Goal: Task Accomplishment & Management: Use online tool/utility

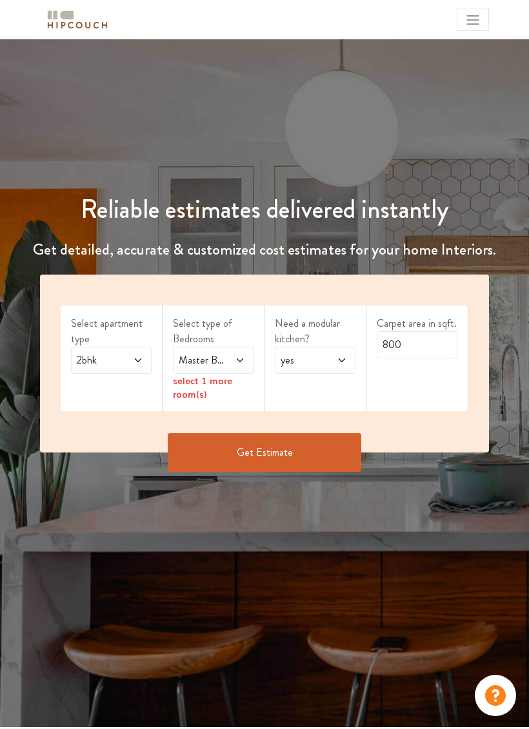
click at [126, 353] on span at bounding box center [134, 360] width 17 height 15
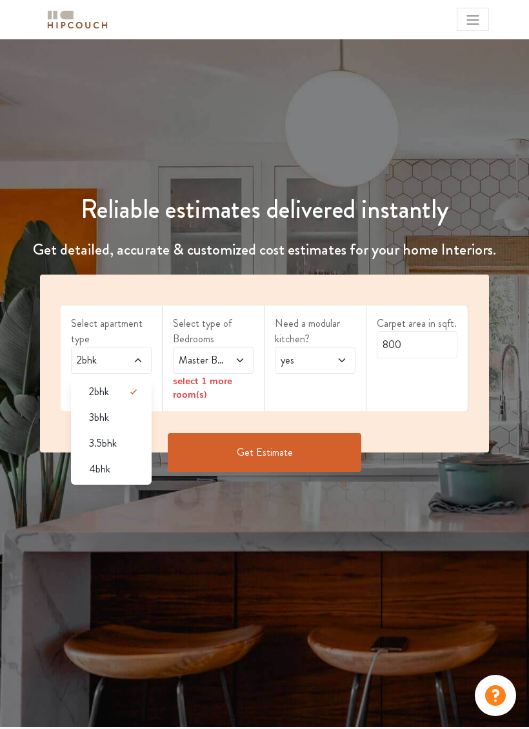
click at [128, 462] on div "4bhk" at bounding box center [115, 469] width 73 height 15
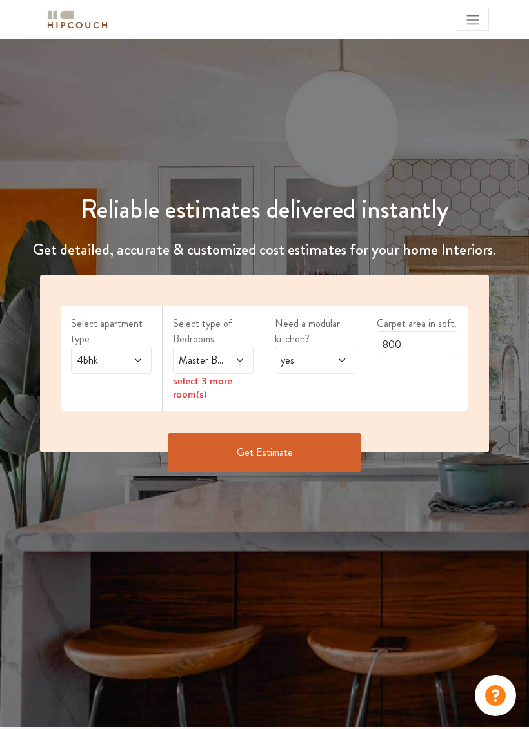
click at [225, 360] on span "Master Bedroom" at bounding box center [202, 360] width 52 height 15
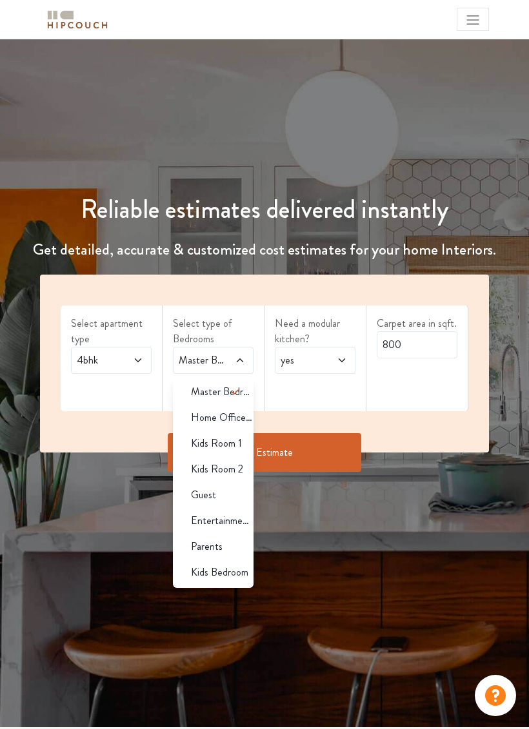
click at [225, 417] on span "Home Office Study" at bounding box center [222, 417] width 63 height 15
click at [225, 445] on span "Kids Room 1" at bounding box center [216, 443] width 51 height 15
click at [229, 465] on span "Kids Room 2" at bounding box center [217, 469] width 52 height 15
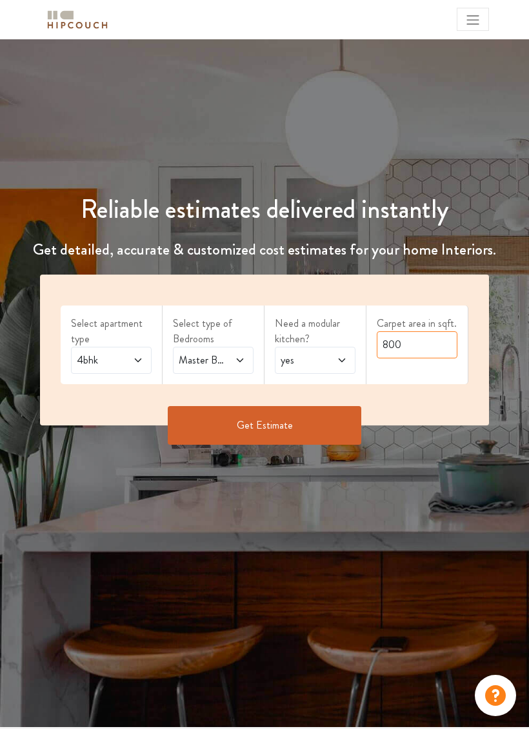
click at [414, 347] on input "800" at bounding box center [417, 344] width 81 height 27
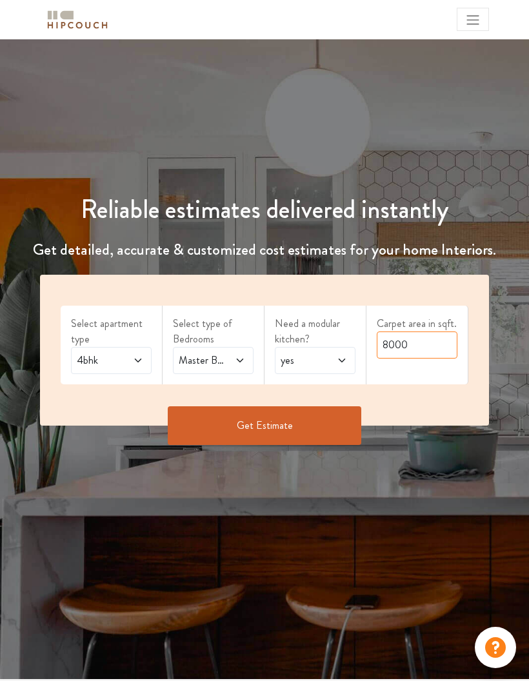
type input "8000"
click at [430, 403] on div "Select apartment type 4bhk Select type of Bedrooms Master Bedroom,Home Office S…" at bounding box center [264, 350] width 449 height 151
click at [315, 430] on button "Get Estimate" at bounding box center [264, 425] width 193 height 39
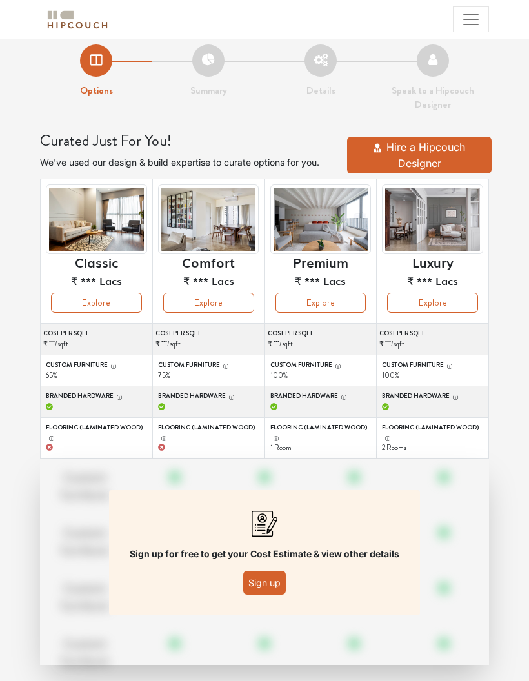
scroll to position [24, 0]
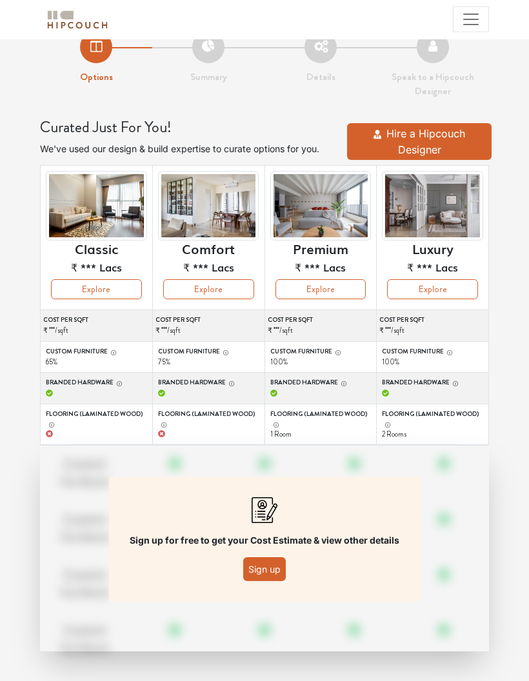
click at [272, 562] on button "Sign up" at bounding box center [264, 569] width 43 height 24
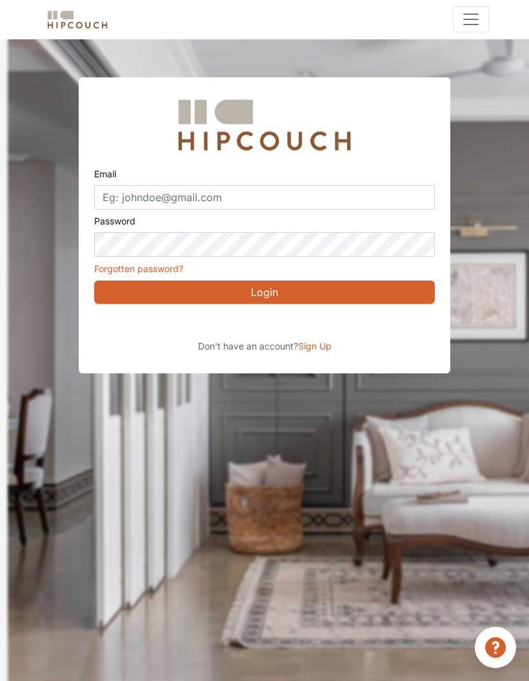
click at [262, 322] on div "Sign in with Google. Opens in new tab" at bounding box center [212, 322] width 236 height 28
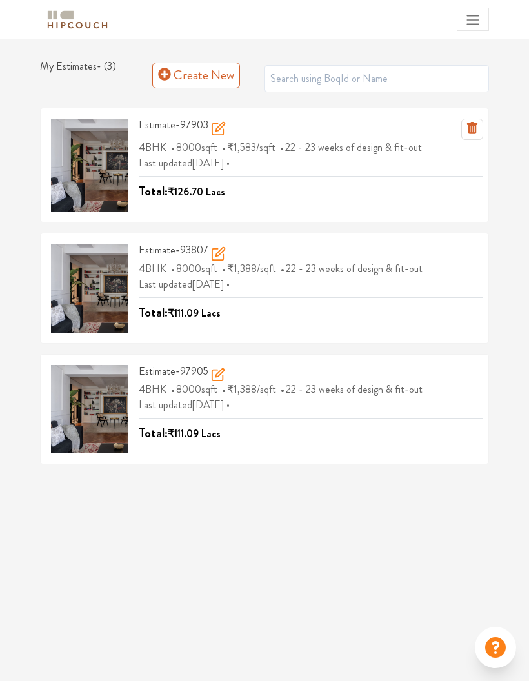
click at [472, 126] on icon "button" at bounding box center [472, 128] width 10 height 12
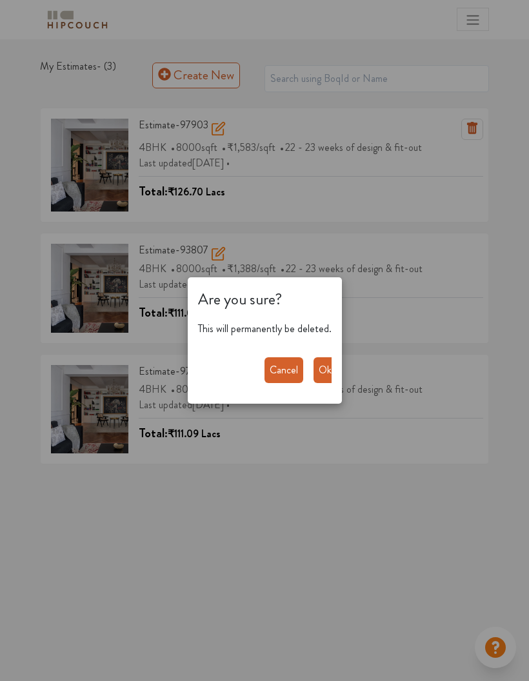
click at [321, 372] on button "Ok" at bounding box center [324, 370] width 23 height 26
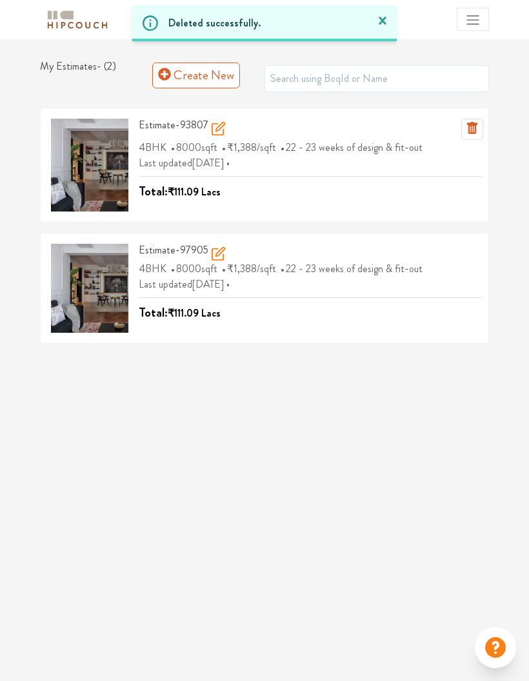
click at [470, 130] on icon "button" at bounding box center [472, 128] width 10 height 12
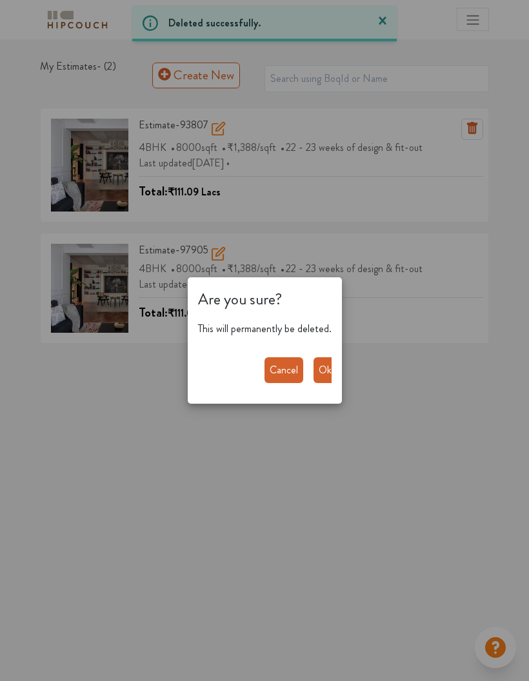
click at [328, 363] on button "Ok" at bounding box center [324, 370] width 23 height 26
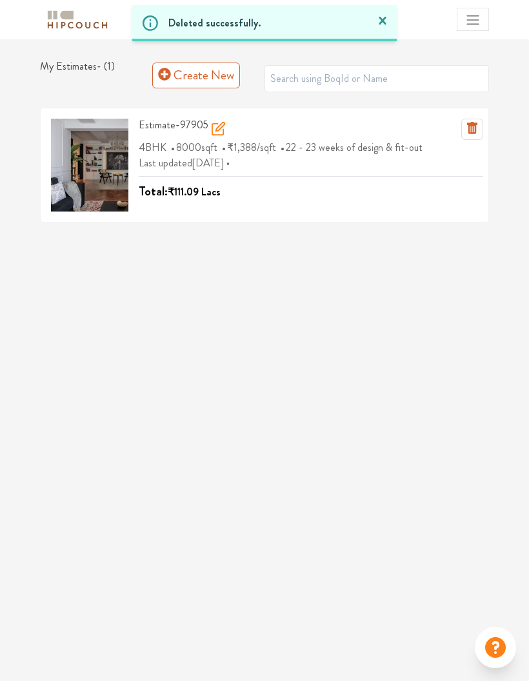
click at [475, 130] on icon "button" at bounding box center [472, 128] width 10 height 12
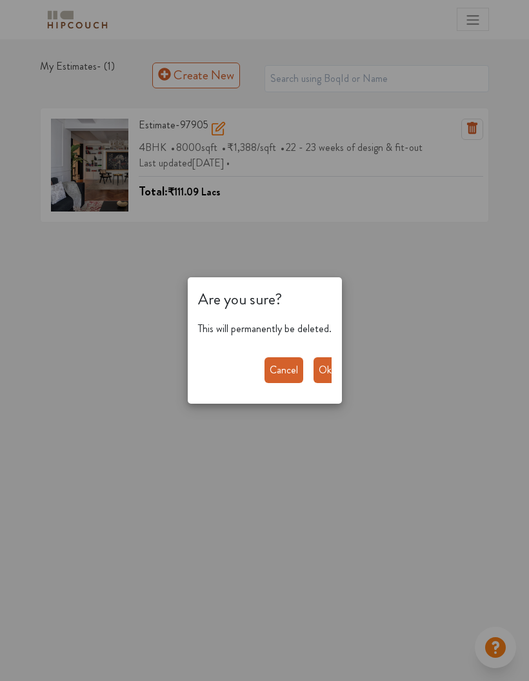
click at [324, 365] on button "Ok" at bounding box center [324, 370] width 23 height 26
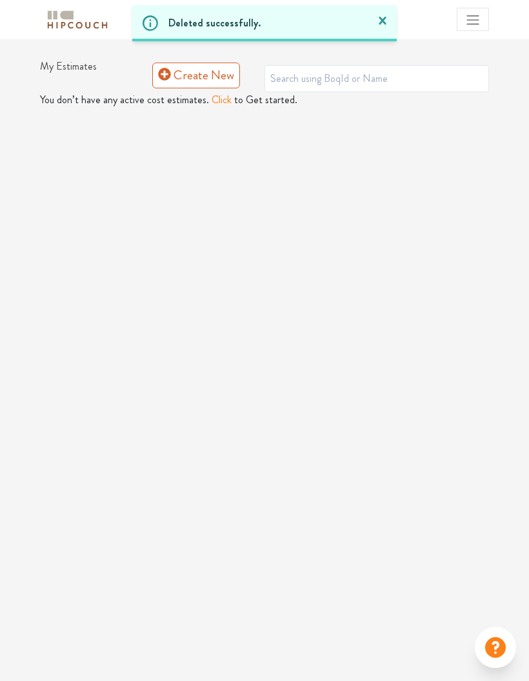
click at [204, 83] on link "Create New" at bounding box center [196, 76] width 88 height 26
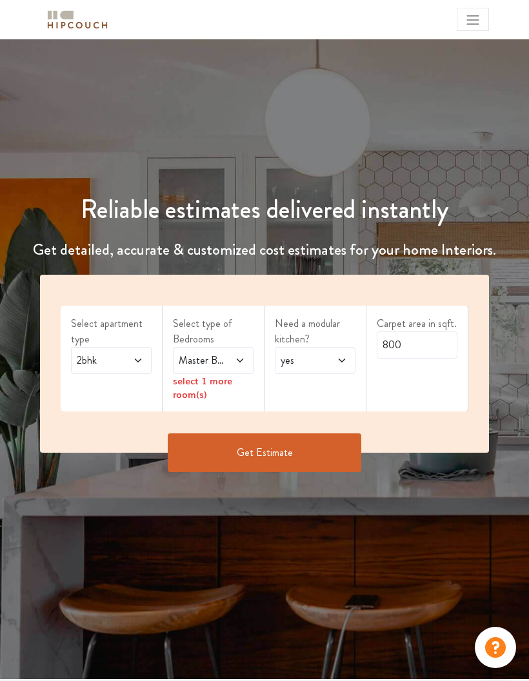
click at [236, 359] on icon at bounding box center [240, 360] width 10 height 10
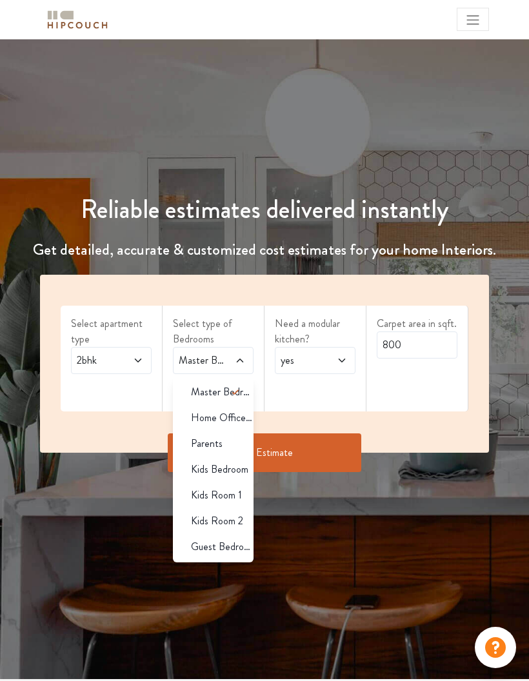
click at [233, 395] on icon at bounding box center [235, 391] width 15 height 15
click at [236, 416] on span "Home Office Study" at bounding box center [222, 417] width 63 height 15
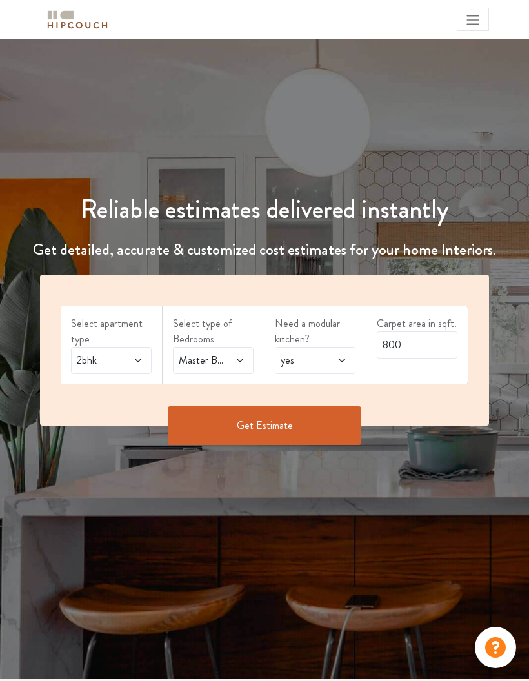
click at [228, 443] on button "Get Estimate" at bounding box center [264, 425] width 193 height 39
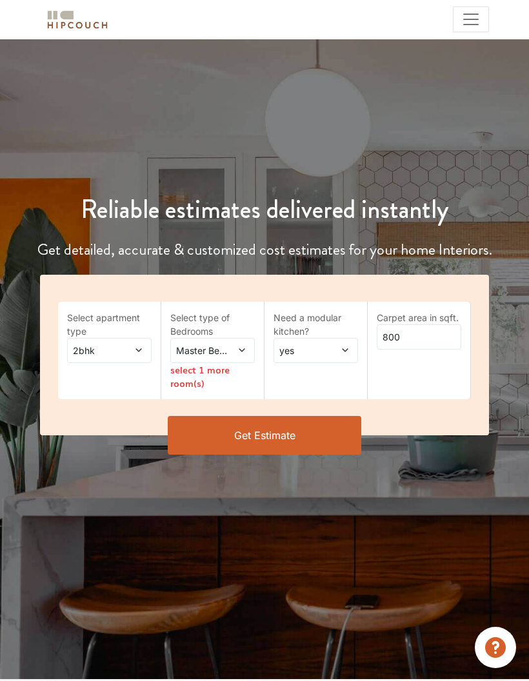
click at [223, 353] on span "Master Bedroom" at bounding box center [200, 351] width 55 height 14
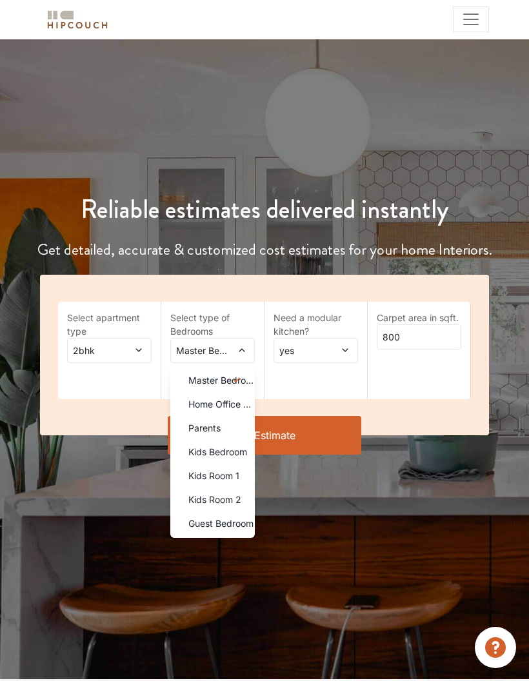
click at [227, 408] on span "Home Office Study" at bounding box center [221, 404] width 66 height 14
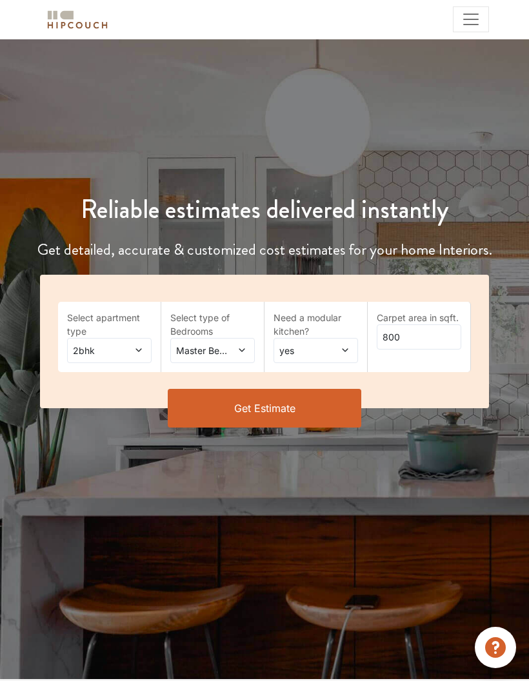
click at [235, 346] on span at bounding box center [237, 351] width 18 height 14
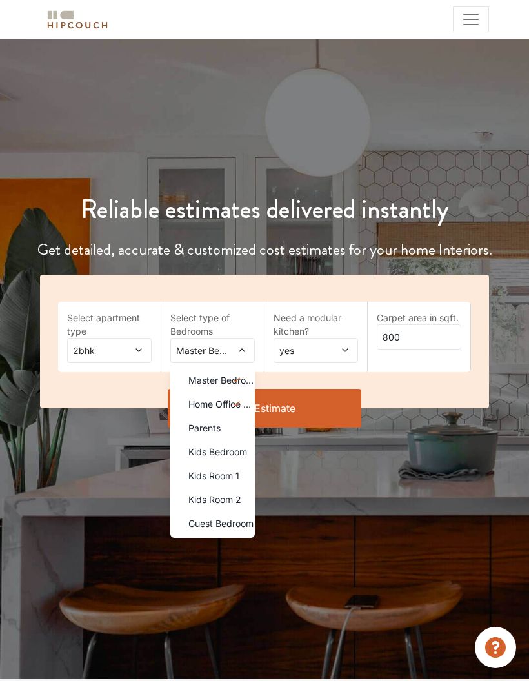
click at [129, 345] on span at bounding box center [134, 351] width 18 height 14
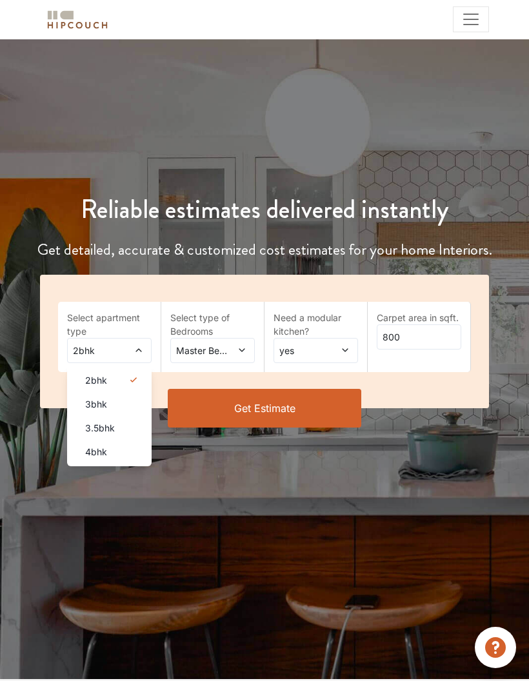
click at [130, 446] on div "4bhk" at bounding box center [113, 452] width 77 height 14
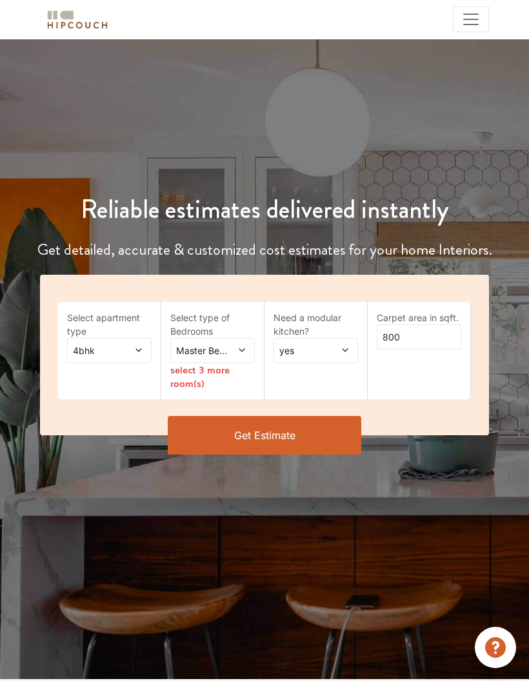
click at [231, 353] on span at bounding box center [237, 351] width 18 height 14
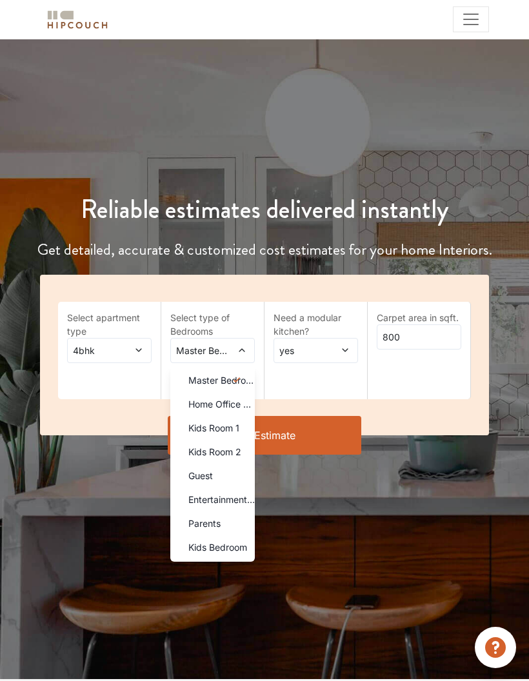
click at [235, 406] on span "Home Office Study" at bounding box center [221, 404] width 66 height 14
click at [236, 433] on span "Kids Room 1" at bounding box center [213, 428] width 51 height 14
click at [237, 455] on span "Kids Room 2" at bounding box center [214, 452] width 53 height 14
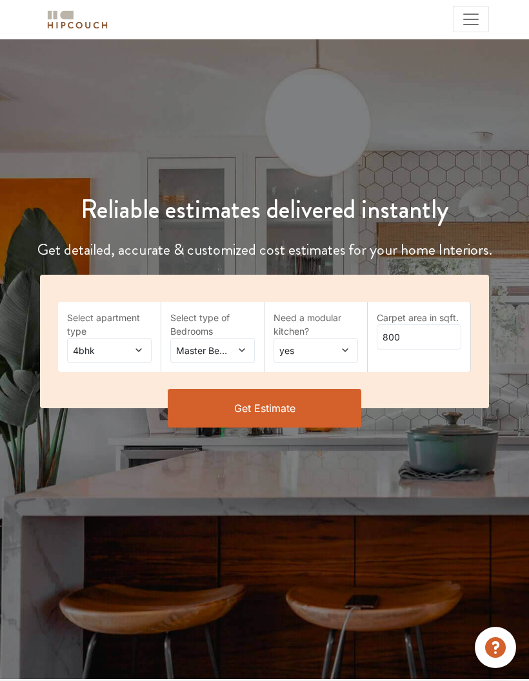
click at [233, 357] on div "Master Bedroom,Home Office Study,Kids Room 1,Kids Room 2" at bounding box center [212, 350] width 84 height 25
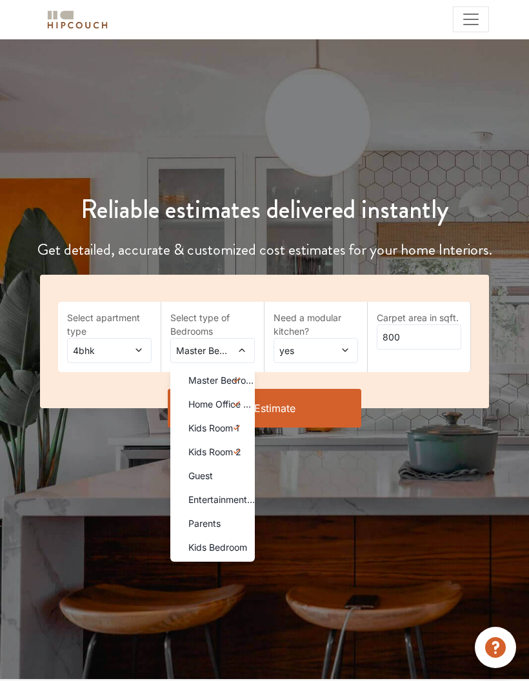
click at [226, 502] on span "Entertainment Den" at bounding box center [221, 500] width 66 height 14
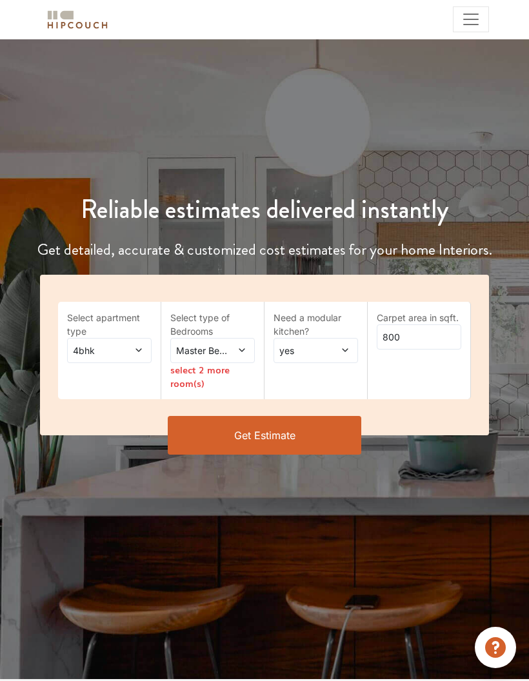
click at [237, 350] on span at bounding box center [237, 351] width 18 height 14
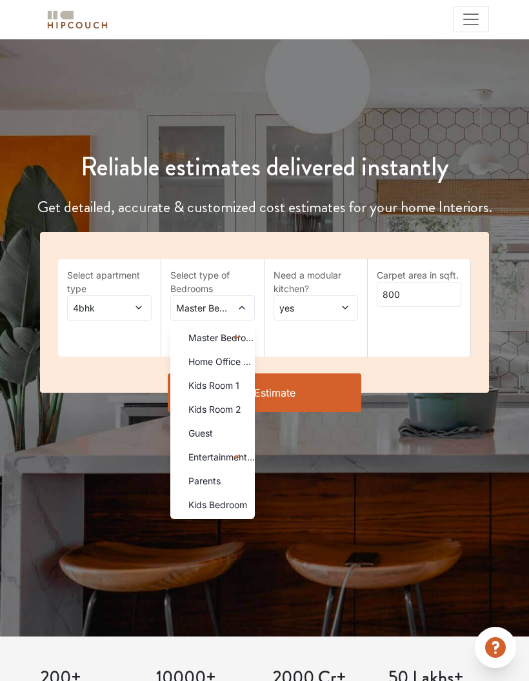
scroll to position [42, 0]
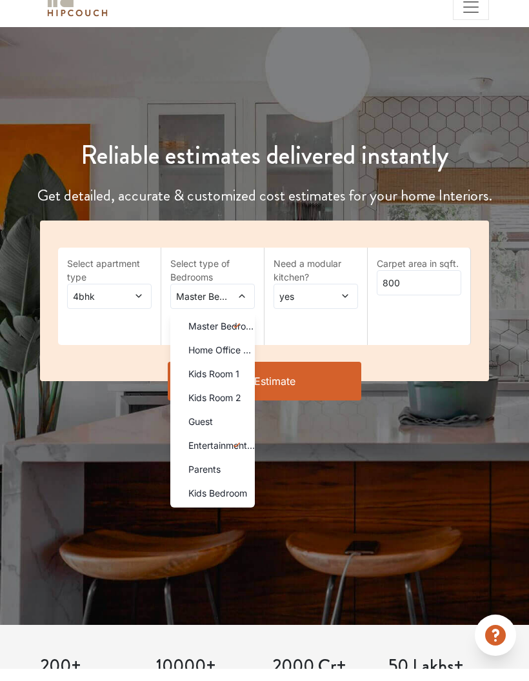
click at [232, 379] on span "Kids Room 1" at bounding box center [213, 386] width 51 height 14
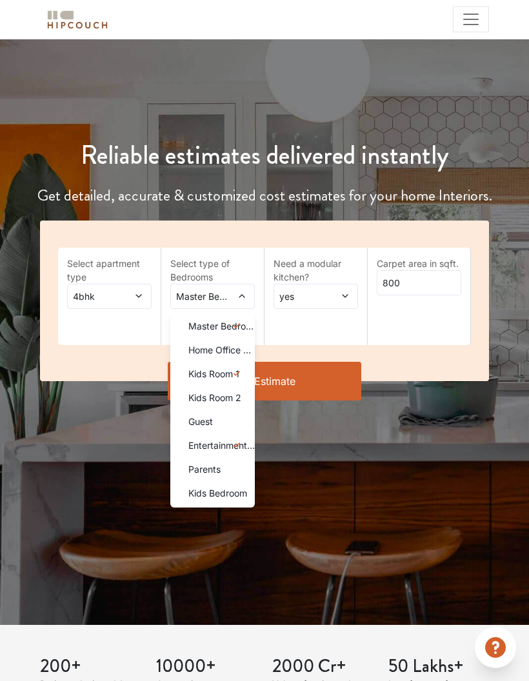
click at [237, 396] on span "Kids Room 2" at bounding box center [214, 398] width 53 height 14
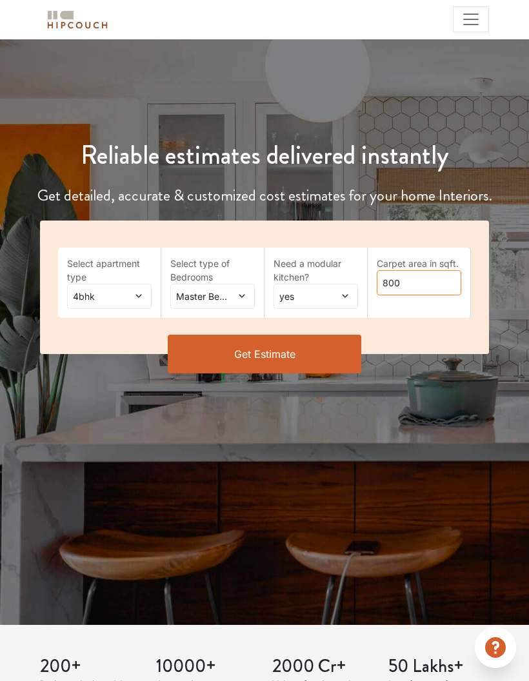
click at [420, 282] on input "800" at bounding box center [419, 282] width 84 height 25
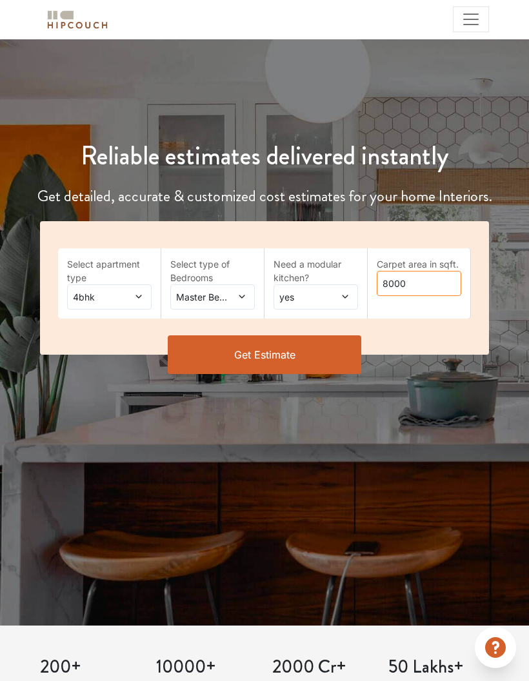
type input "8000"
click at [321, 348] on button "Get Estimate" at bounding box center [264, 354] width 193 height 39
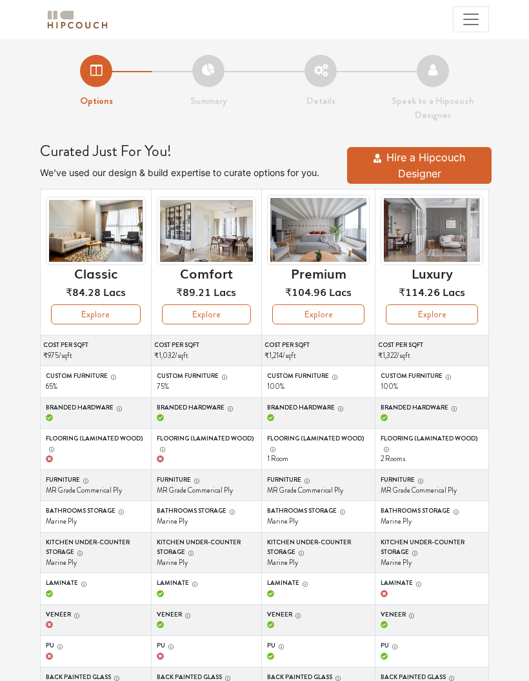
click at [451, 314] on button "Explore" at bounding box center [432, 314] width 92 height 20
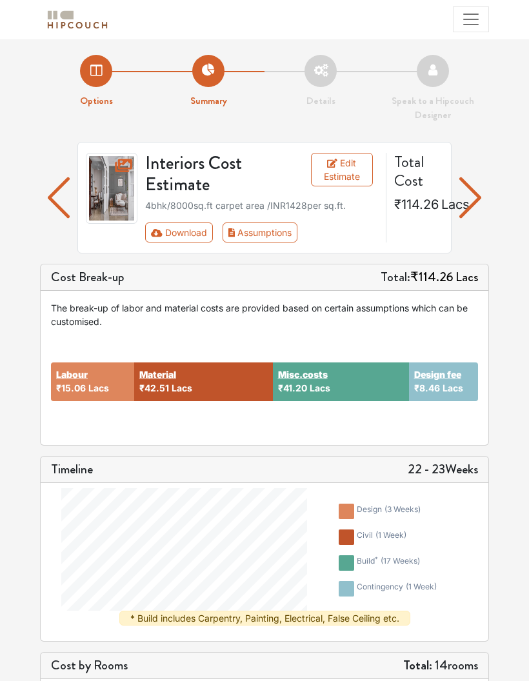
click at [170, 232] on button "Download" at bounding box center [179, 233] width 68 height 20
click at [347, 166] on link "Edit Estimate" at bounding box center [342, 170] width 62 height 34
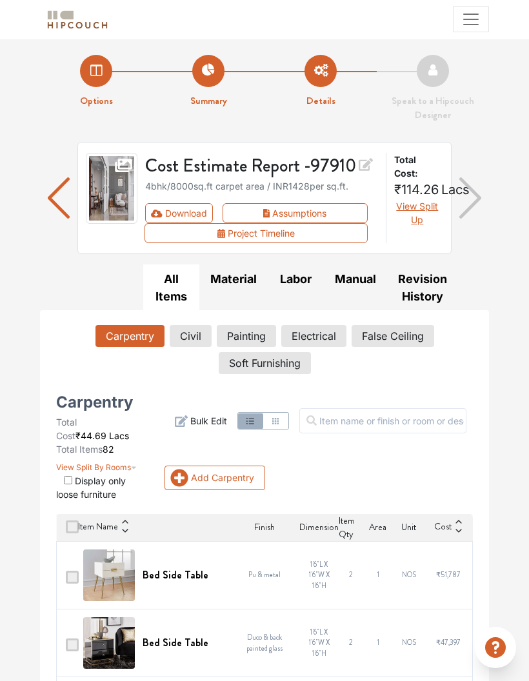
click at [72, 473] on button "View Split By Rooms" at bounding box center [96, 464] width 81 height 17
click at [67, 479] on input "checkbox" at bounding box center [68, 480] width 8 height 8
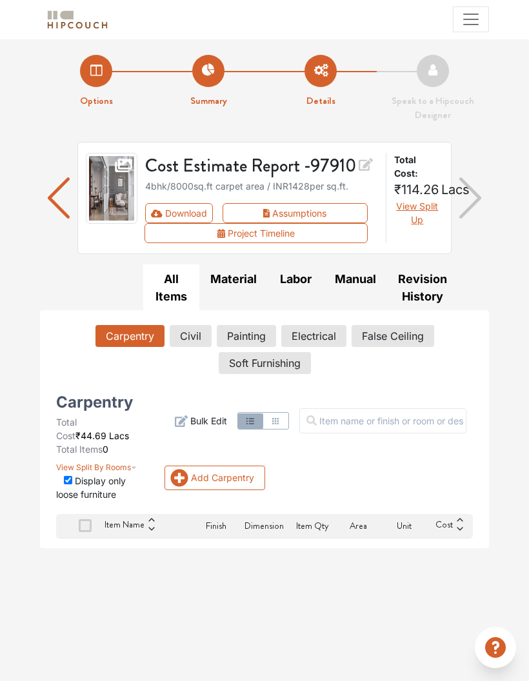
click at [69, 476] on input "checkbox" at bounding box center [68, 480] width 8 height 8
checkbox input "false"
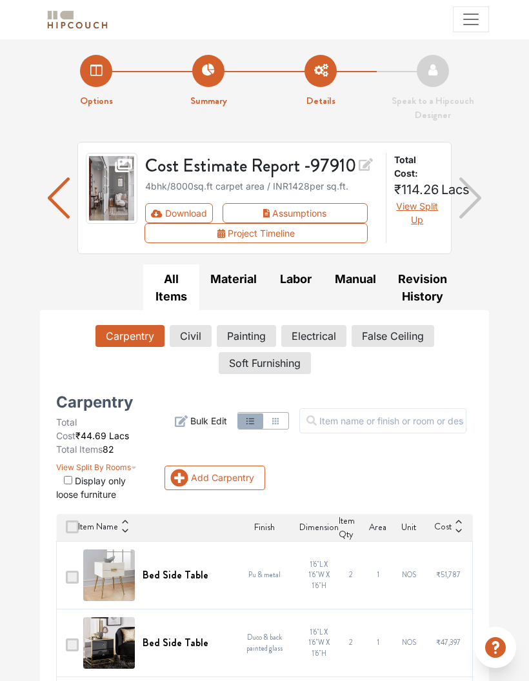
click at [186, 333] on button "Civil" at bounding box center [191, 336] width 42 height 22
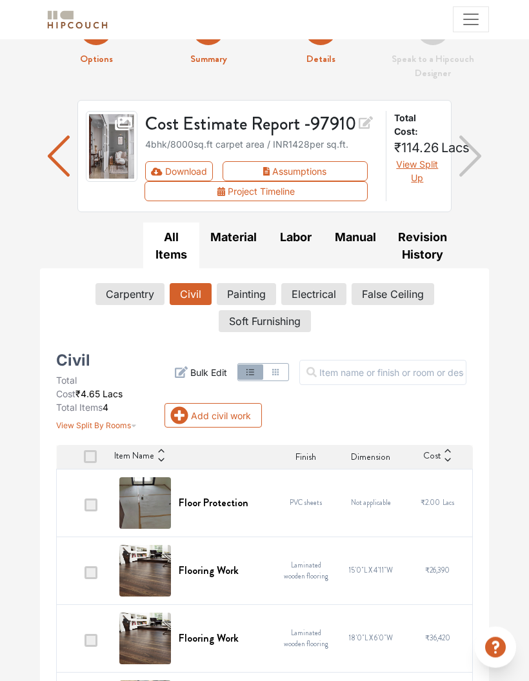
click at [260, 290] on button "Painting" at bounding box center [246, 295] width 59 height 22
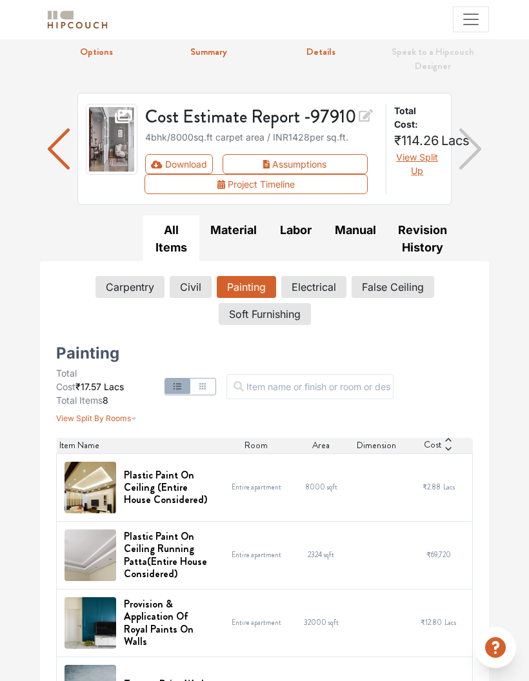
scroll to position [39, 0]
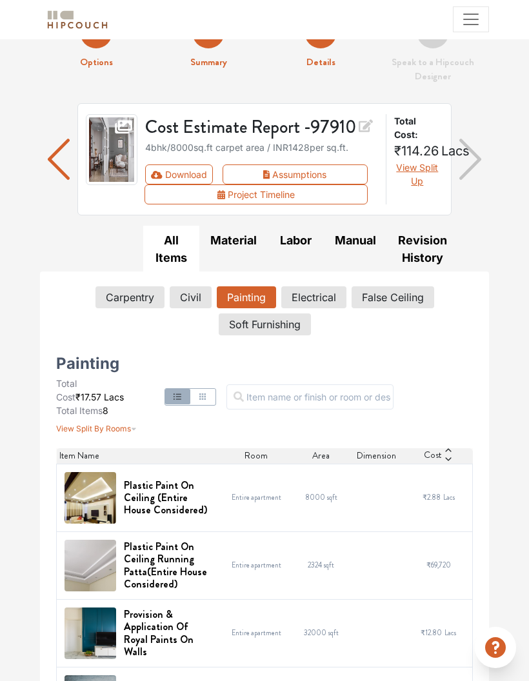
click at [321, 298] on button "Electrical" at bounding box center [313, 297] width 65 height 22
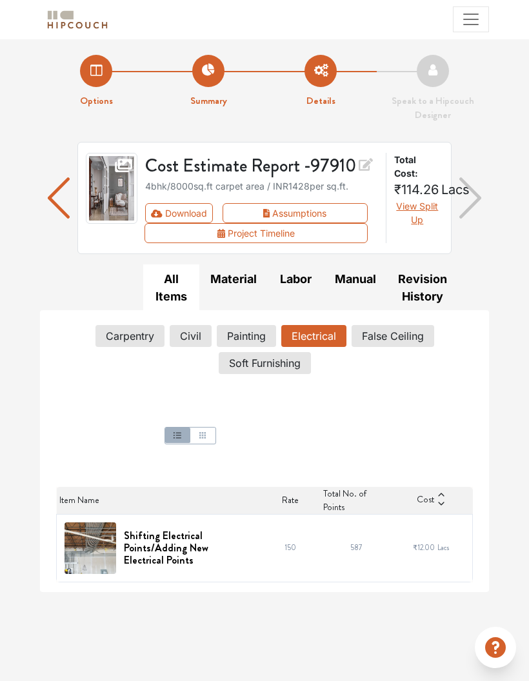
scroll to position [0, 0]
click at [397, 341] on button "False Ceiling" at bounding box center [392, 336] width 83 height 22
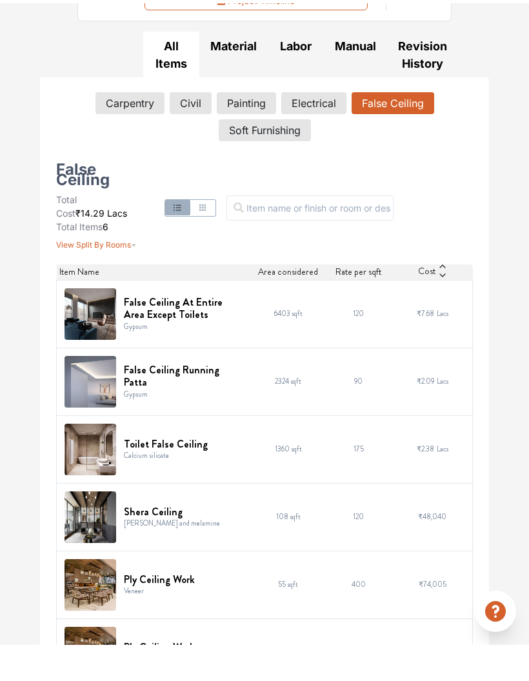
scroll to position [197, 0]
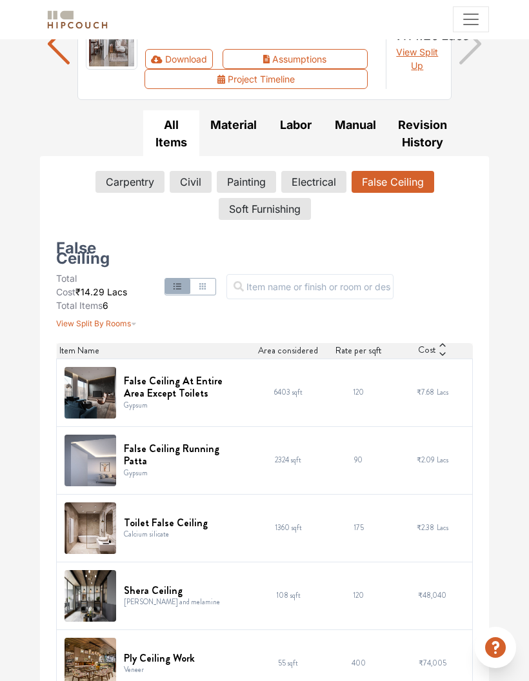
click at [284, 215] on button "Soft Furnishing" at bounding box center [265, 209] width 92 height 22
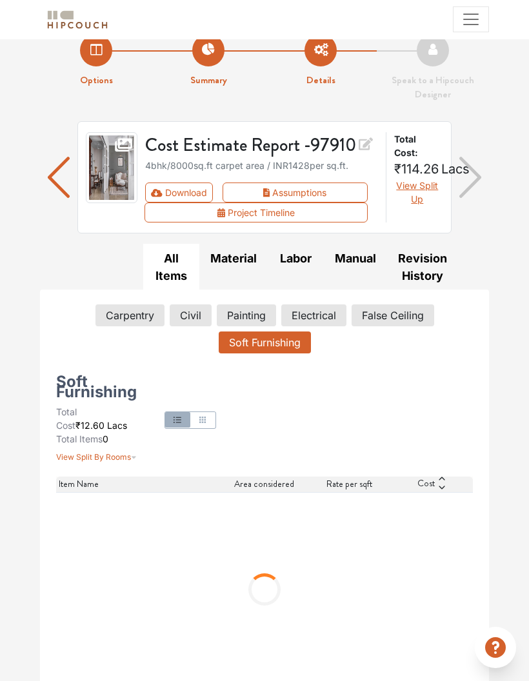
scroll to position [0, 0]
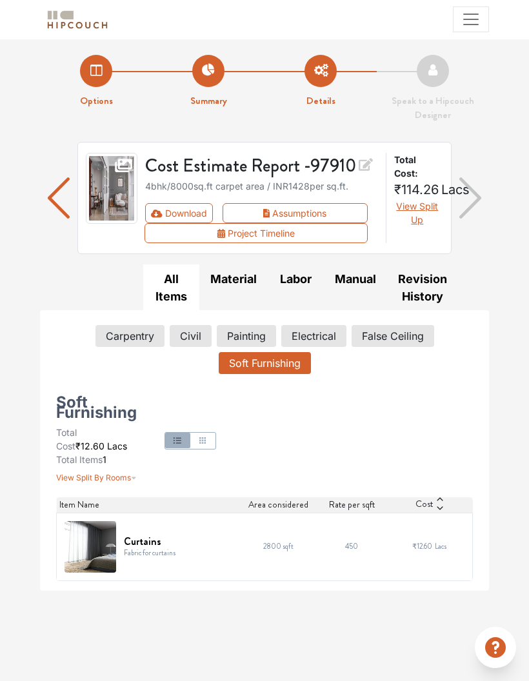
click at [138, 341] on button "Carpentry" at bounding box center [129, 336] width 69 height 22
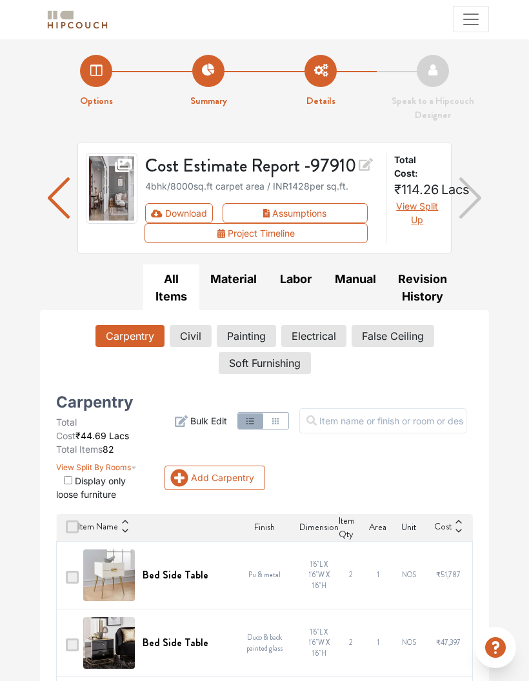
click at [412, 213] on span "View Split Up" at bounding box center [417, 213] width 42 height 25
click at [417, 215] on span "View Split Up" at bounding box center [417, 213] width 42 height 25
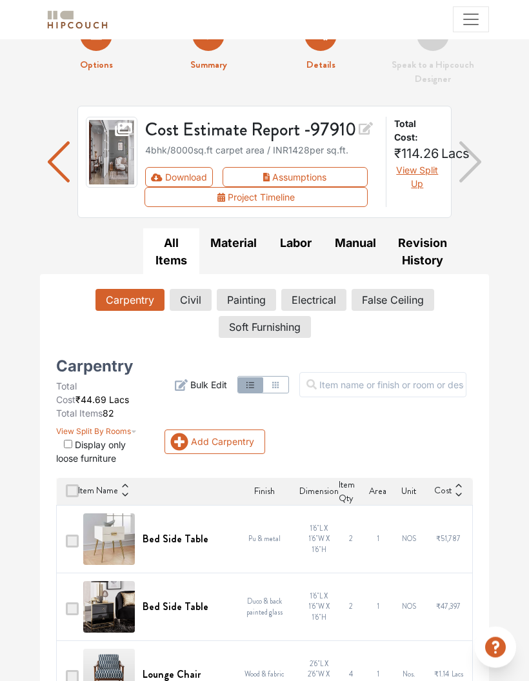
scroll to position [36, 0]
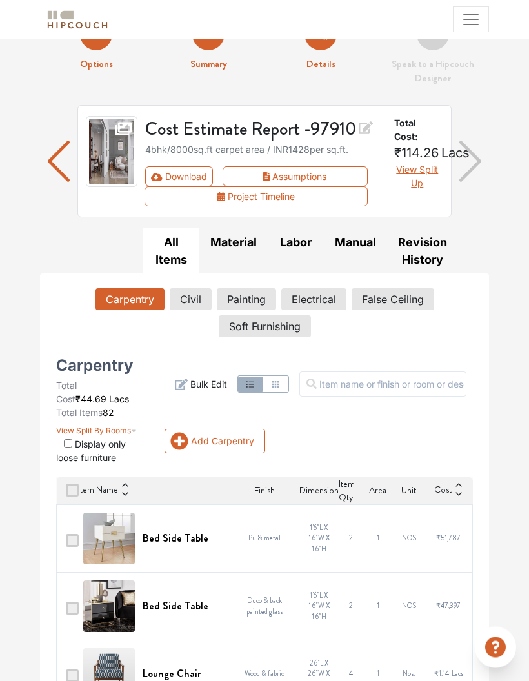
click at [419, 168] on span "View Split Up" at bounding box center [417, 176] width 42 height 25
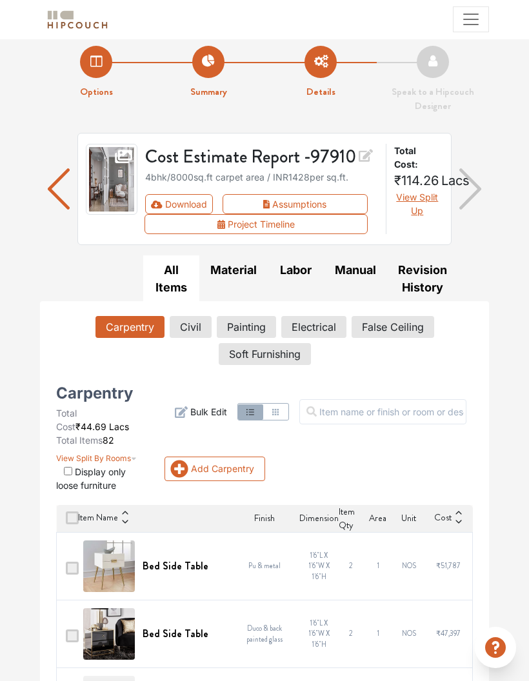
scroll to position [0, 0]
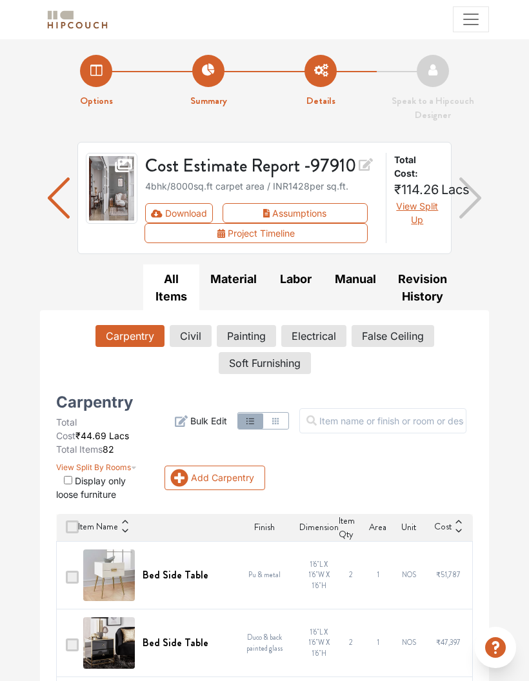
click at [330, 220] on button "Assumptions" at bounding box center [295, 213] width 145 height 20
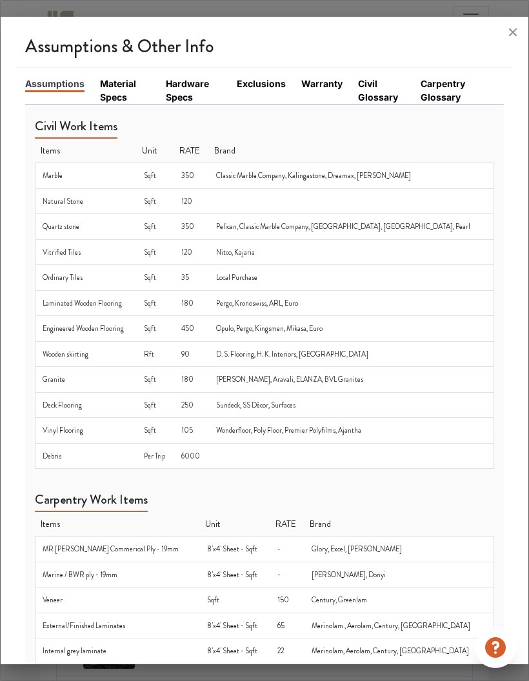
click at [431, 239] on td "Nitco, Kajaria" at bounding box center [351, 252] width 284 height 26
click at [510, 22] on icon at bounding box center [512, 32] width 21 height 21
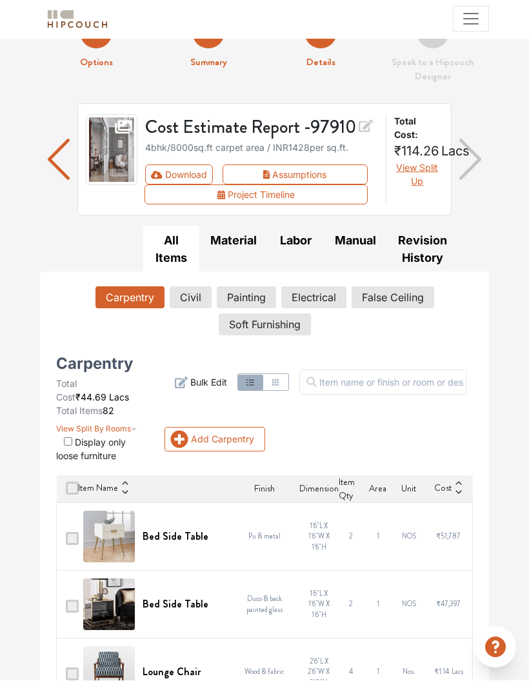
scroll to position [39, 0]
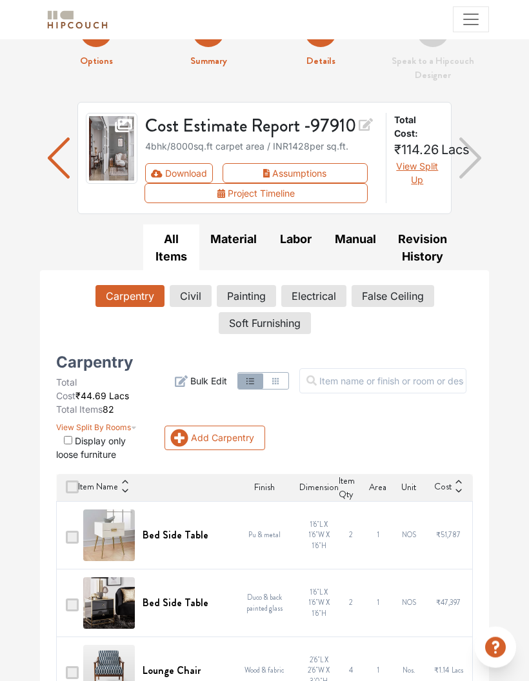
click at [128, 426] on span "View Split By Rooms" at bounding box center [93, 429] width 75 height 10
click at [110, 430] on span "View Split By Rooms" at bounding box center [93, 429] width 75 height 10
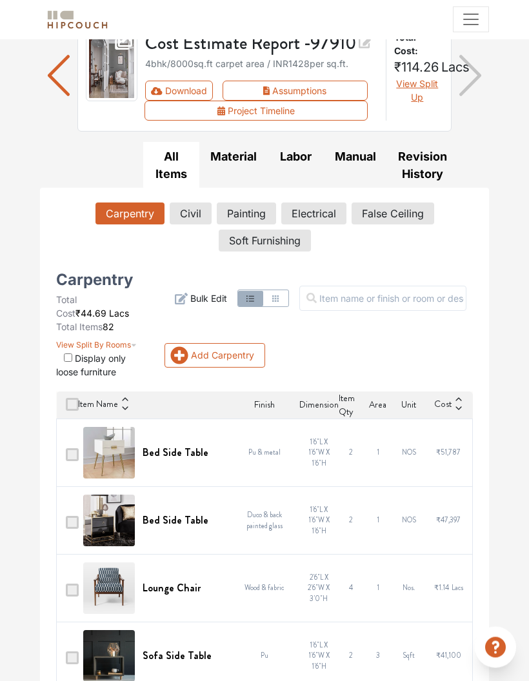
scroll to position [123, 0]
click at [452, 359] on div "Add Carpentry Filter Bulk Edit" at bounding box center [319, 326] width 324 height 103
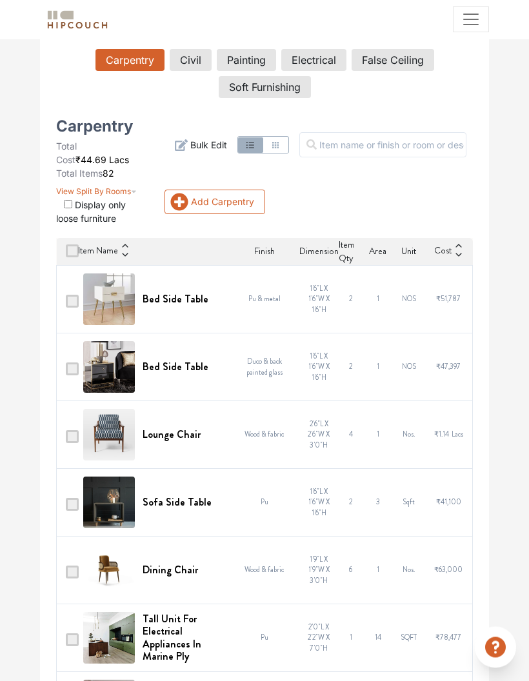
scroll to position [0, 0]
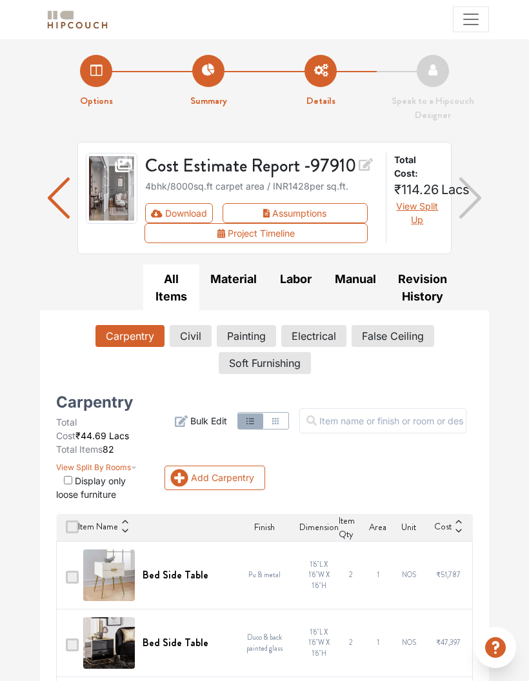
click at [244, 286] on button "Material" at bounding box center [233, 278] width 68 height 29
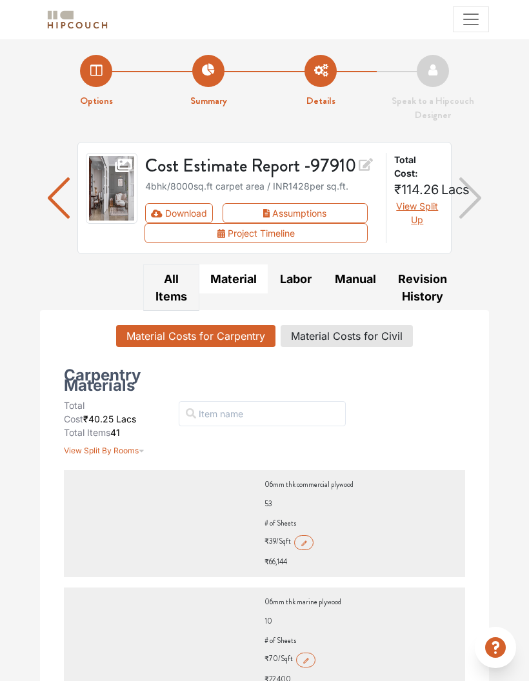
click at [173, 287] on button "All Items" at bounding box center [171, 287] width 56 height 46
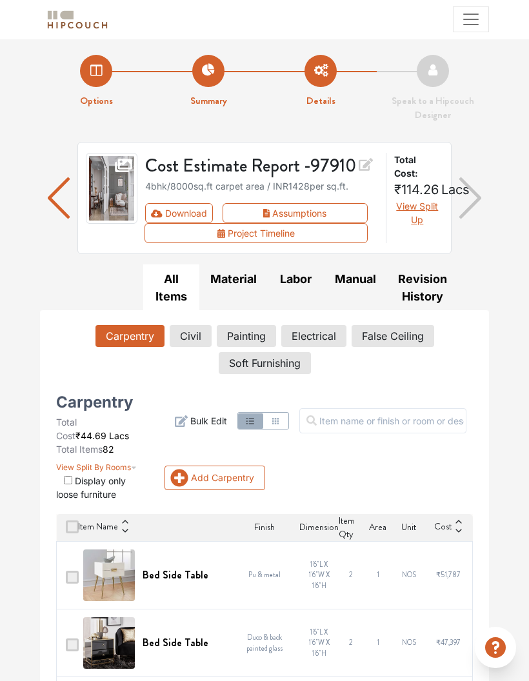
click at [195, 342] on button "Civil" at bounding box center [191, 336] width 42 height 22
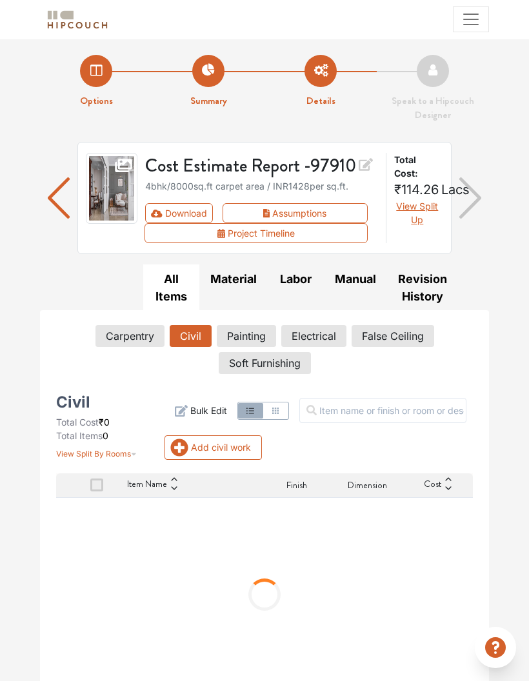
click at [143, 337] on button "Carpentry" at bounding box center [129, 336] width 69 height 22
